Goal: Find specific page/section: Find specific page/section

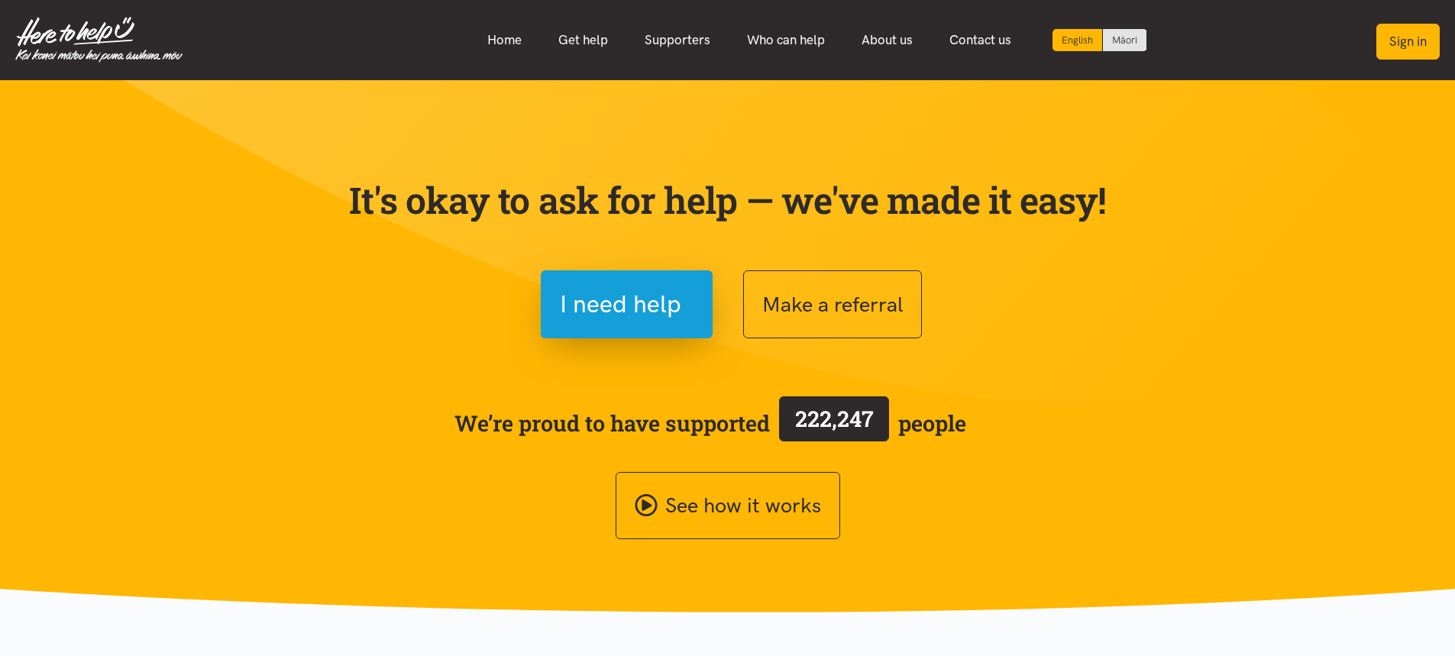
click at [1398, 45] on button "Sign in" at bounding box center [1407, 42] width 63 height 36
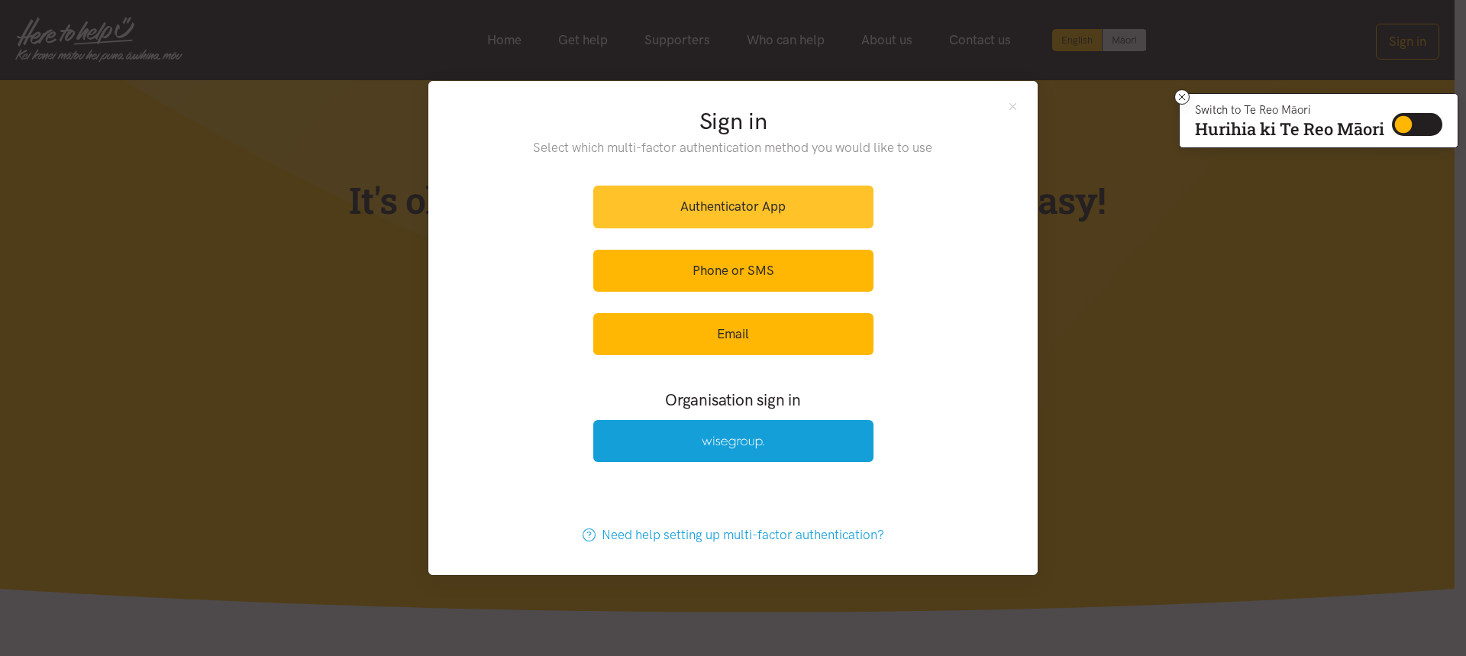
click at [673, 201] on link "Authenticator App" at bounding box center [733, 207] width 280 height 42
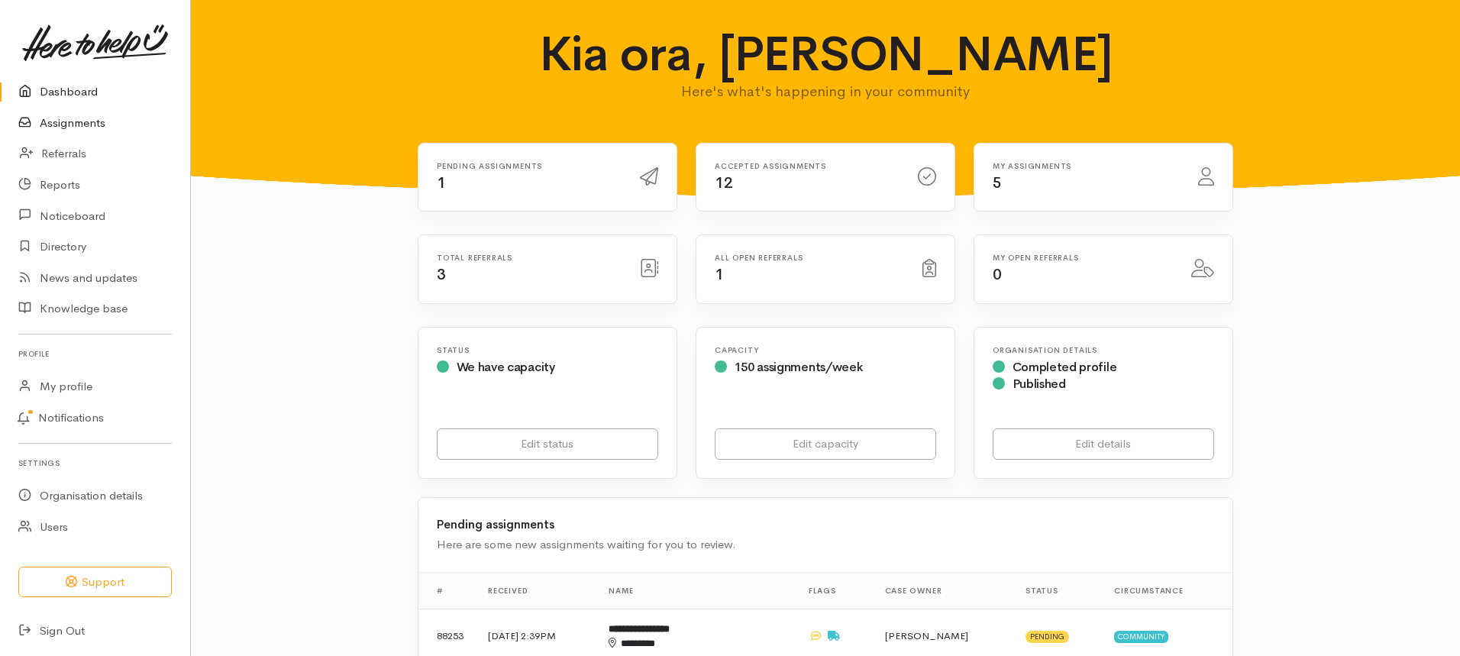
click at [106, 124] on link "Assignments" at bounding box center [95, 123] width 190 height 31
